Goal: Transaction & Acquisition: Book appointment/travel/reservation

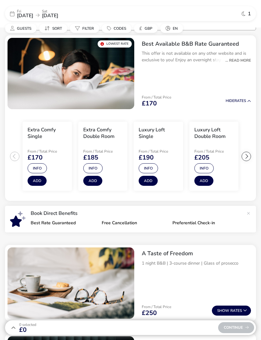
scroll to position [57, 0]
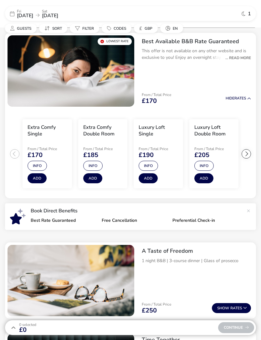
click at [206, 164] on button "Info" at bounding box center [203, 166] width 19 height 10
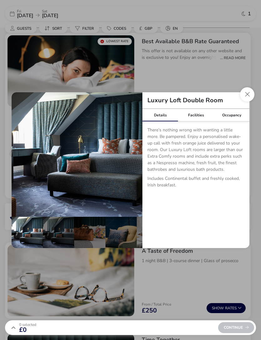
click at [248, 96] on button "Close dialog" at bounding box center [247, 94] width 14 height 14
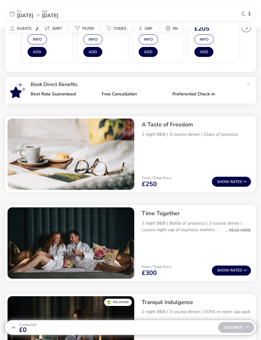
scroll to position [195, 0]
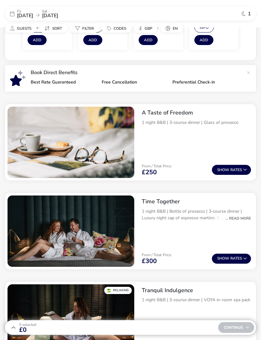
click at [240, 169] on button "Show Rates" at bounding box center [231, 170] width 39 height 10
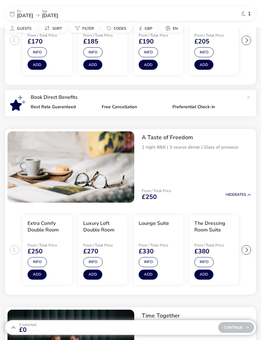
scroll to position [172, 0]
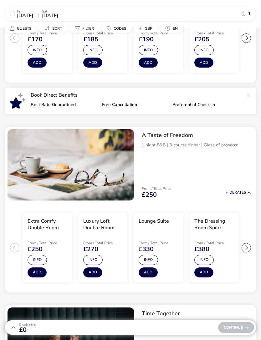
click at [95, 259] on button "Info" at bounding box center [92, 261] width 19 height 10
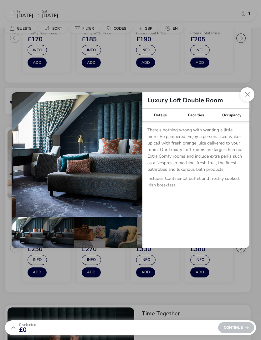
click at [198, 121] on div "Facilities" at bounding box center [196, 115] width 36 height 13
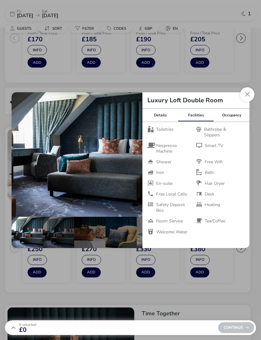
scroll to position [0, 0]
click at [248, 102] on button "Close dialog" at bounding box center [247, 94] width 14 height 14
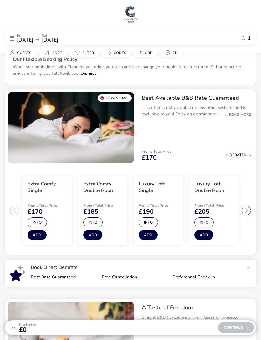
click at [30, 54] on span "Guests" at bounding box center [24, 52] width 14 height 5
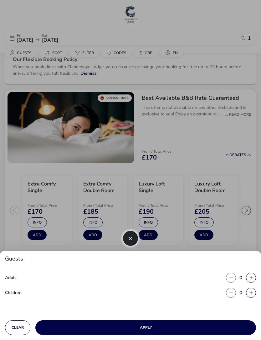
click at [252, 280] on icon "button" at bounding box center [251, 278] width 3 height 4
click at [253, 278] on icon "button" at bounding box center [251, 278] width 3 height 4
type input "2"
click at [253, 292] on button "button" at bounding box center [251, 293] width 10 height 10
type input "1"
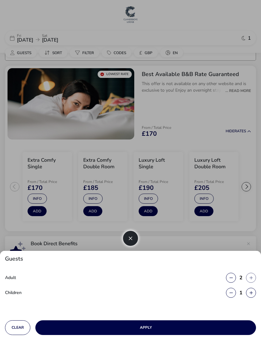
scroll to position [1, 0]
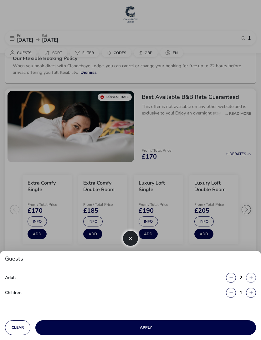
click at [184, 335] on button "Apply" at bounding box center [145, 328] width 221 height 15
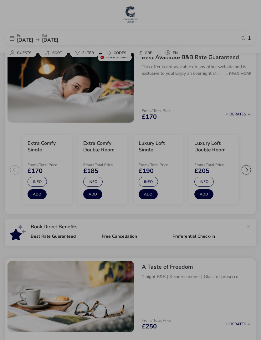
scroll to position [0, 0]
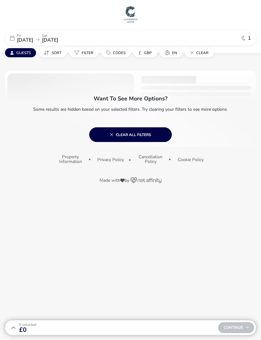
click at [132, 133] on span "Clear all filters" at bounding box center [130, 134] width 41 height 5
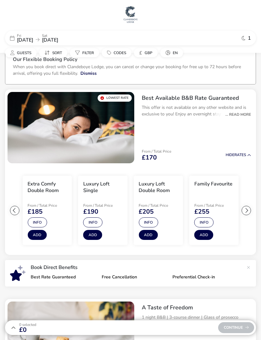
click at [137, 16] on img at bounding box center [131, 14] width 16 height 19
